Goal: Information Seeking & Learning: Learn about a topic

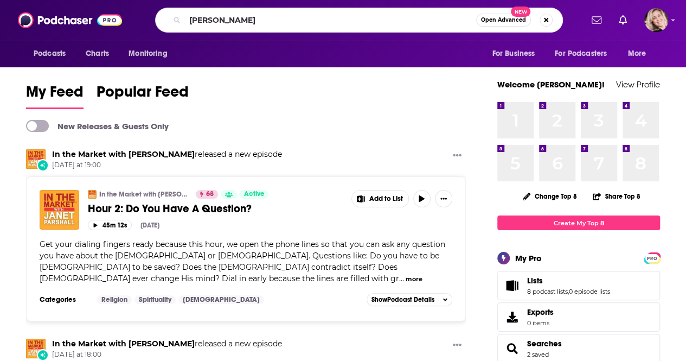
type input "[PERSON_NAME]"
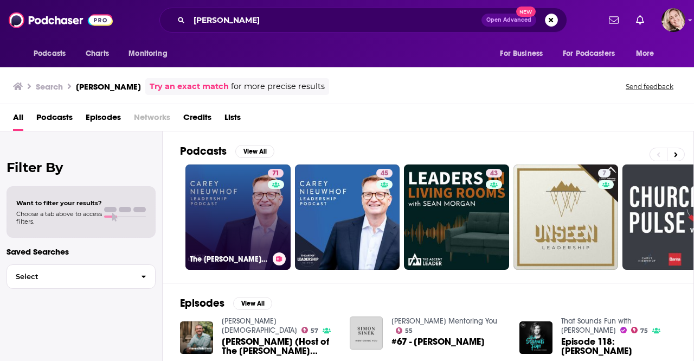
click at [235, 200] on link "71 The [PERSON_NAME] Leadership Podcast" at bounding box center [238, 216] width 105 height 105
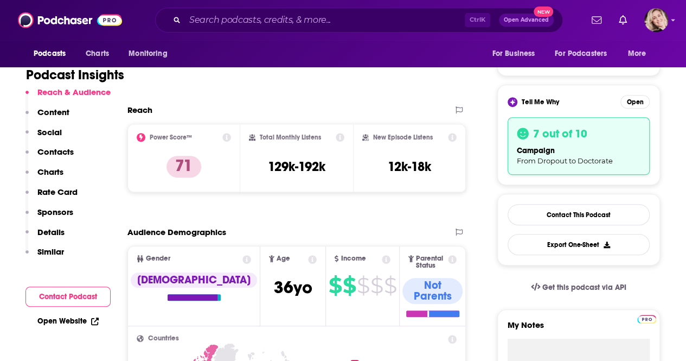
scroll to position [220, 0]
